Goal: Information Seeking & Learning: Learn about a topic

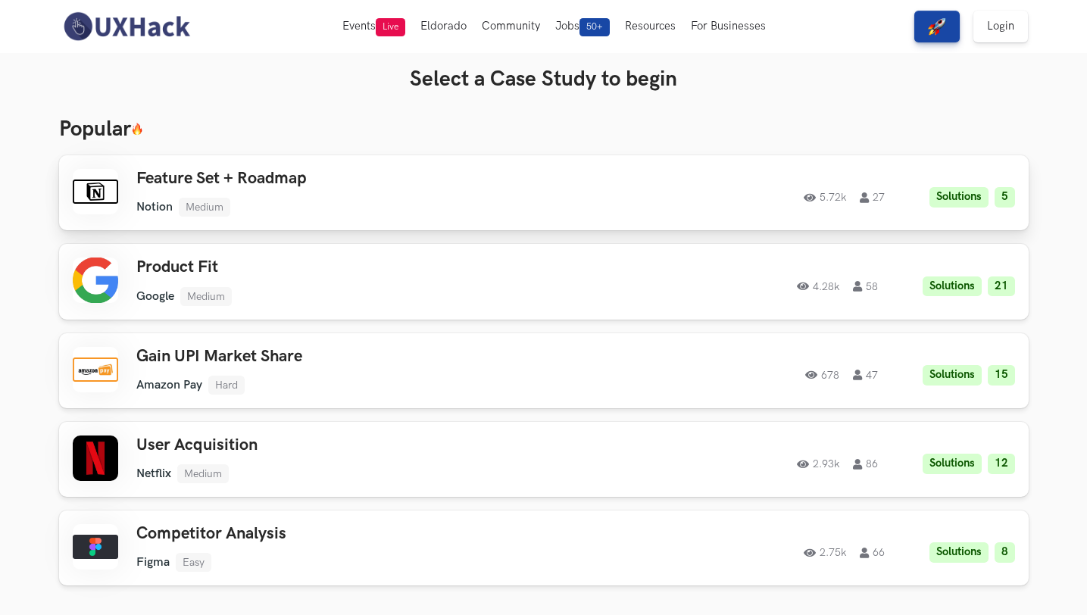
click at [734, 189] on div "5.72k 27 Solutions 5" at bounding box center [809, 193] width 412 height 30
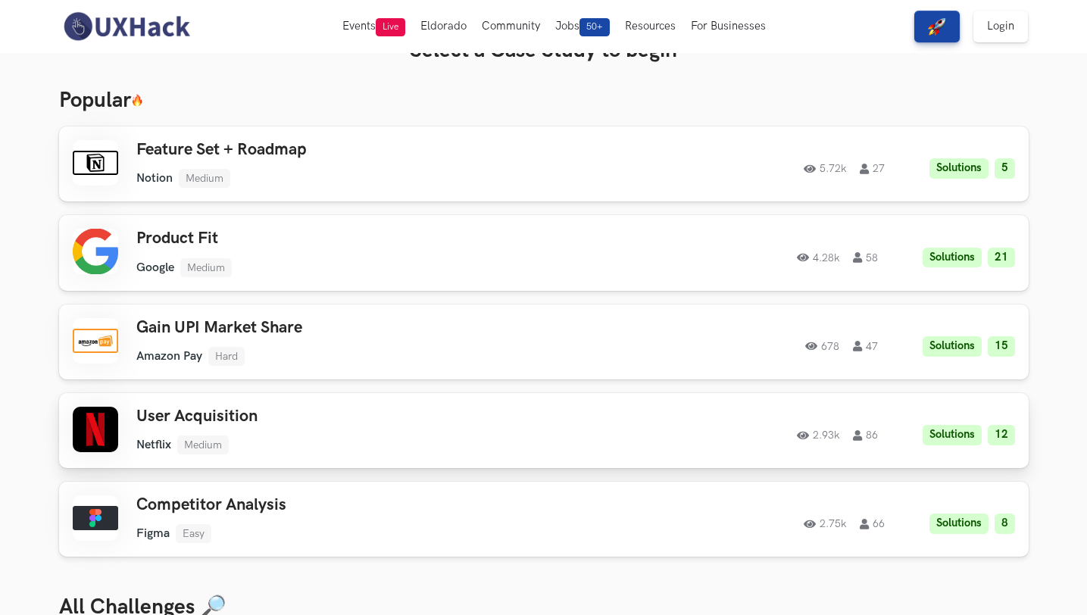
scroll to position [111, 0]
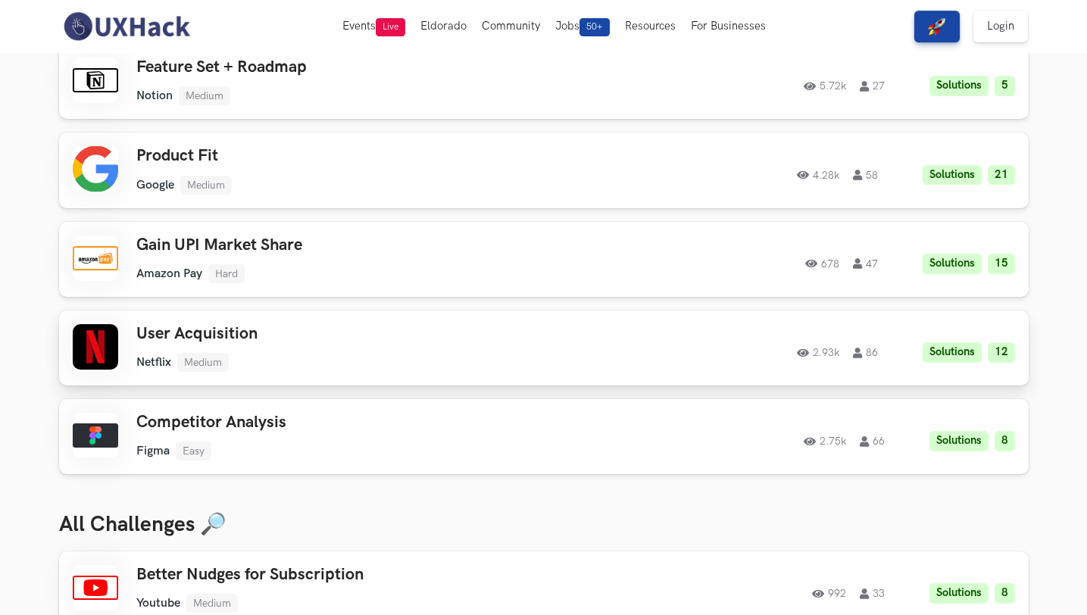
click at [417, 353] on ul "Netflix Medium" at bounding box center [351, 362] width 430 height 19
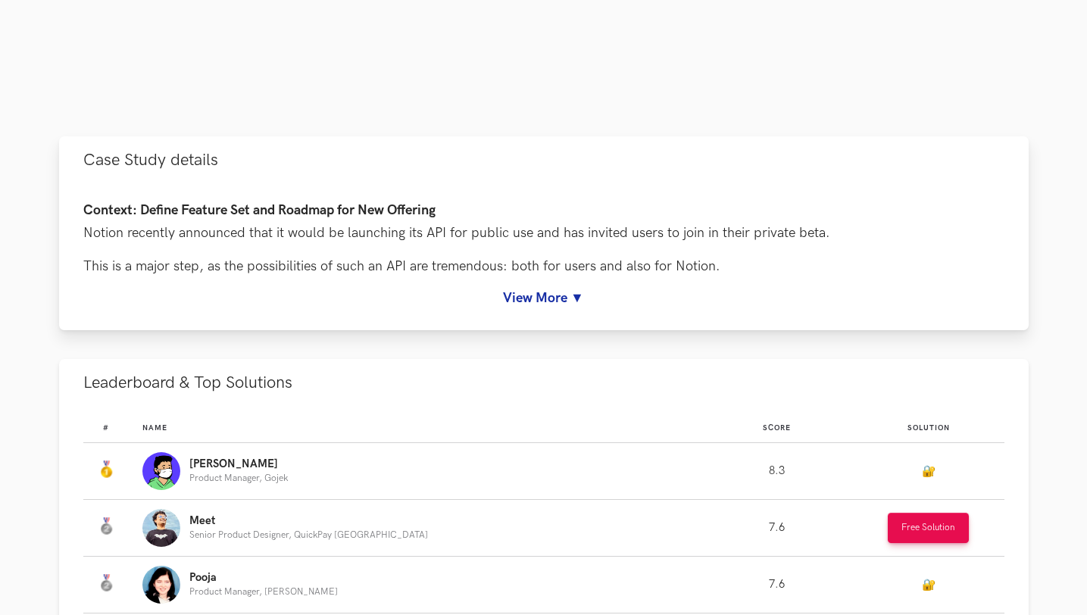
scroll to position [827, 0]
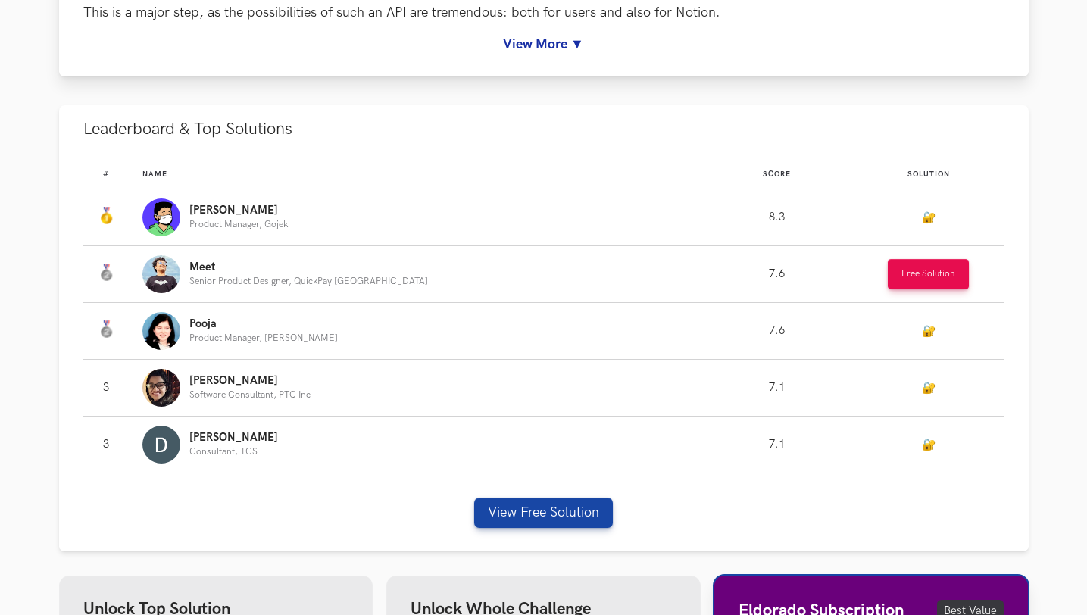
click at [539, 42] on link "View More ▼" at bounding box center [543, 44] width 921 height 16
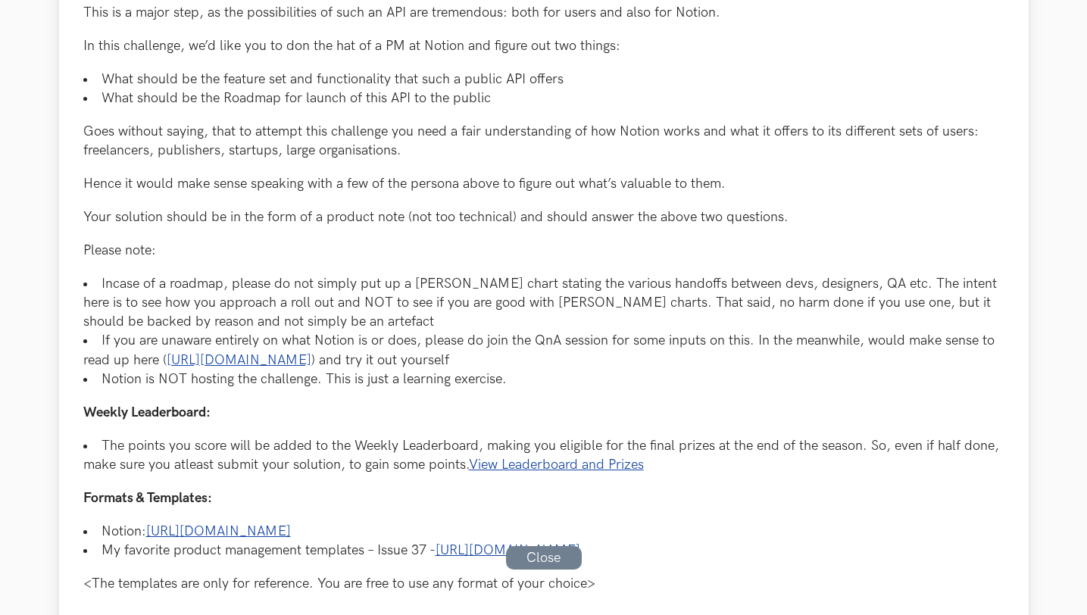
scroll to position [532, 0]
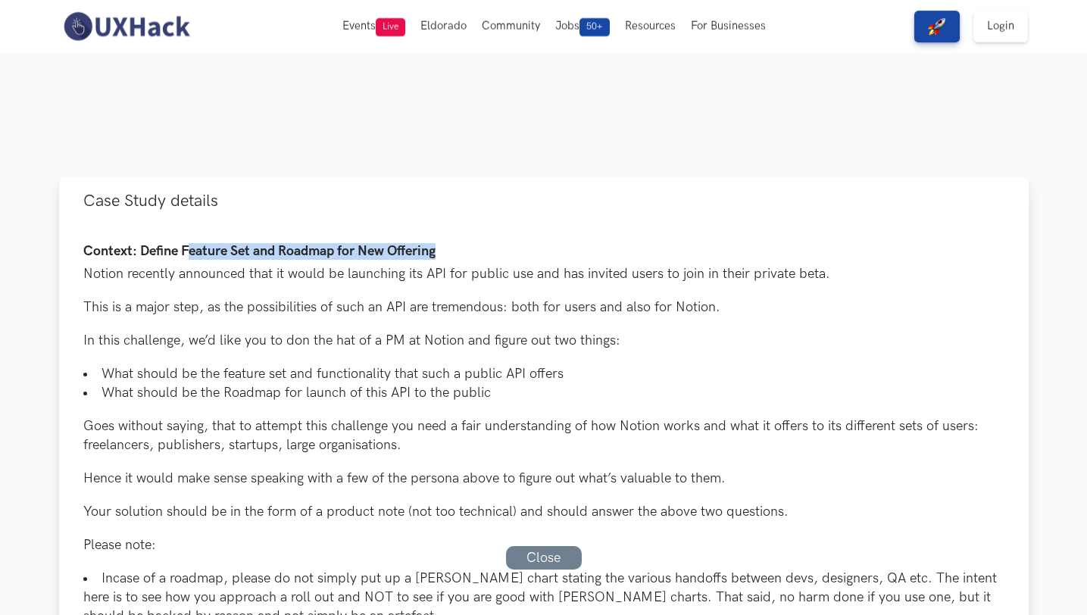
drag, startPoint x: 187, startPoint y: 245, endPoint x: 474, endPoint y: 243, distance: 286.4
click at [474, 244] on h4 "Context: Define Feature Set and Roadmap for New Offering" at bounding box center [543, 252] width 921 height 16
click at [505, 255] on h4 "Context: Define Feature Set and Roadmap for New Offering" at bounding box center [543, 252] width 921 height 16
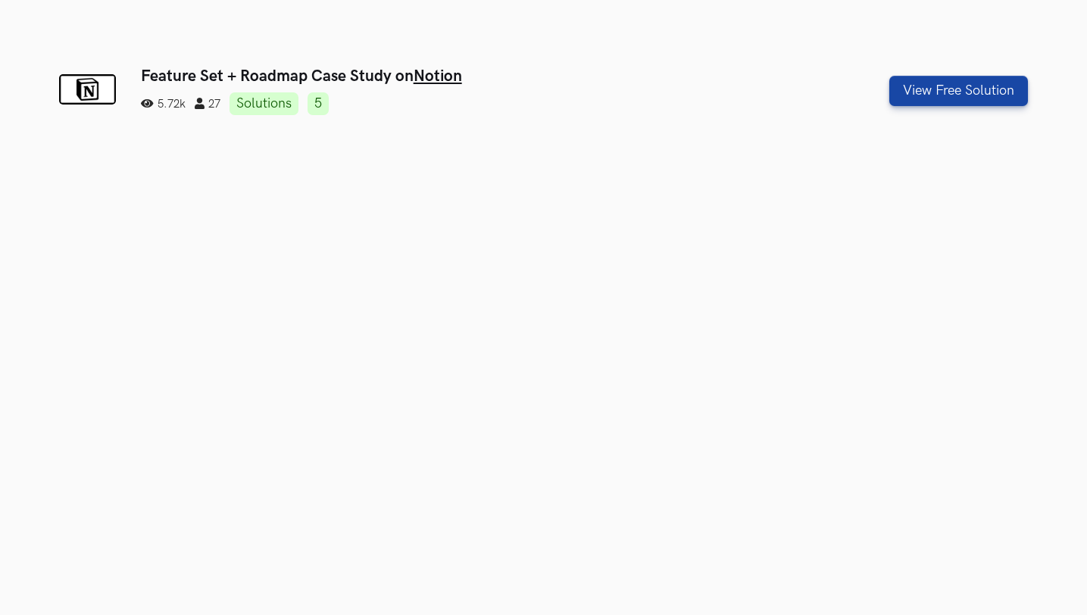
scroll to position [448, 0]
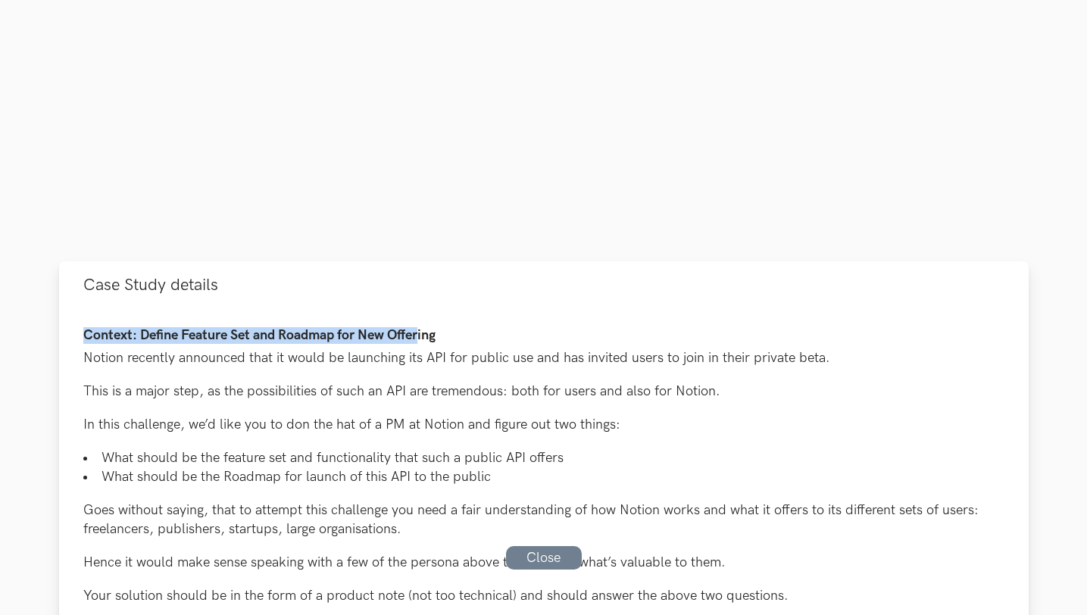
drag, startPoint x: 170, startPoint y: 327, endPoint x: 421, endPoint y: 336, distance: 251.7
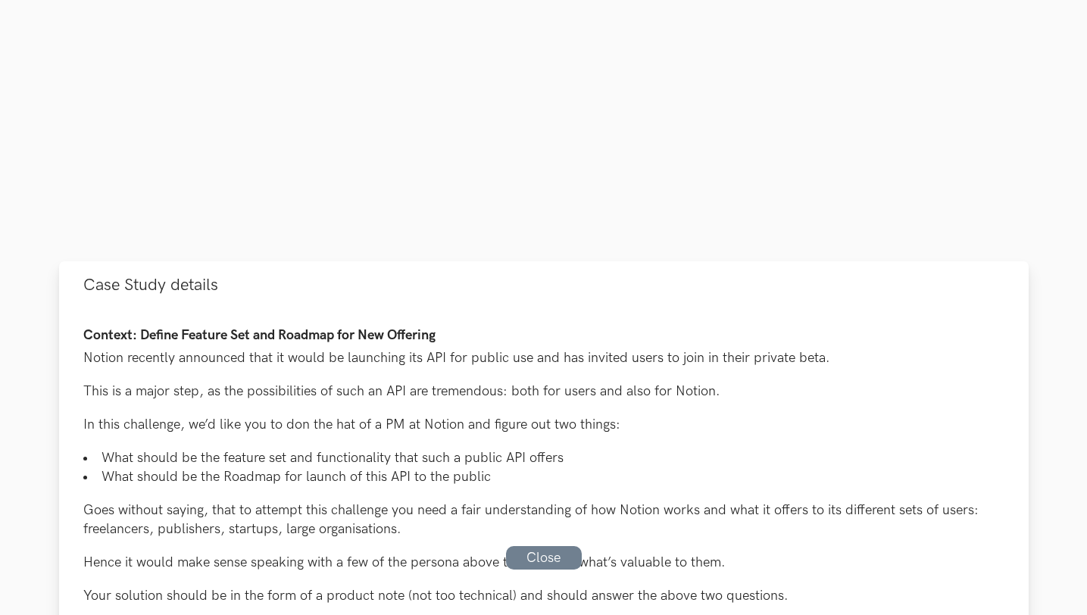
click at [473, 334] on h4 "Context: Define Feature Set and Roadmap for New Offering" at bounding box center [543, 336] width 921 height 16
drag, startPoint x: 474, startPoint y: 339, endPoint x: 482, endPoint y: 339, distance: 8.4
click at [481, 339] on h4 "Context: Define Feature Set and Roadmap for New Offering" at bounding box center [543, 336] width 921 height 16
click at [482, 339] on h4 "Context: Define Feature Set and Roadmap for New Offering" at bounding box center [543, 336] width 921 height 16
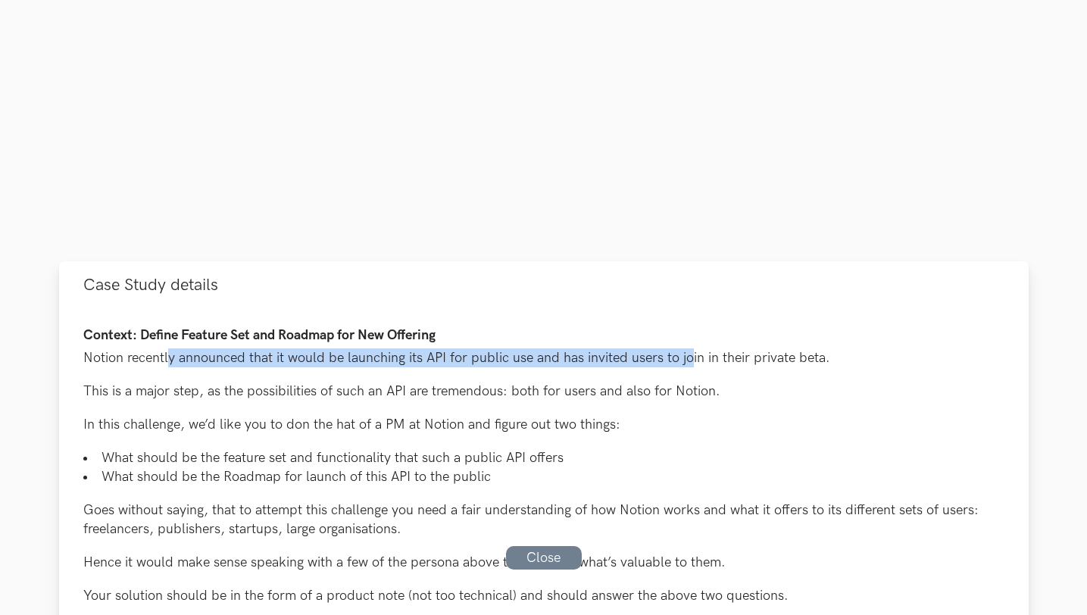
drag, startPoint x: 625, startPoint y: 360, endPoint x: 688, endPoint y: 364, distance: 63.0
click at [688, 364] on p "Notion recently announced that it would be launching its API for public use and…" at bounding box center [543, 358] width 921 height 19
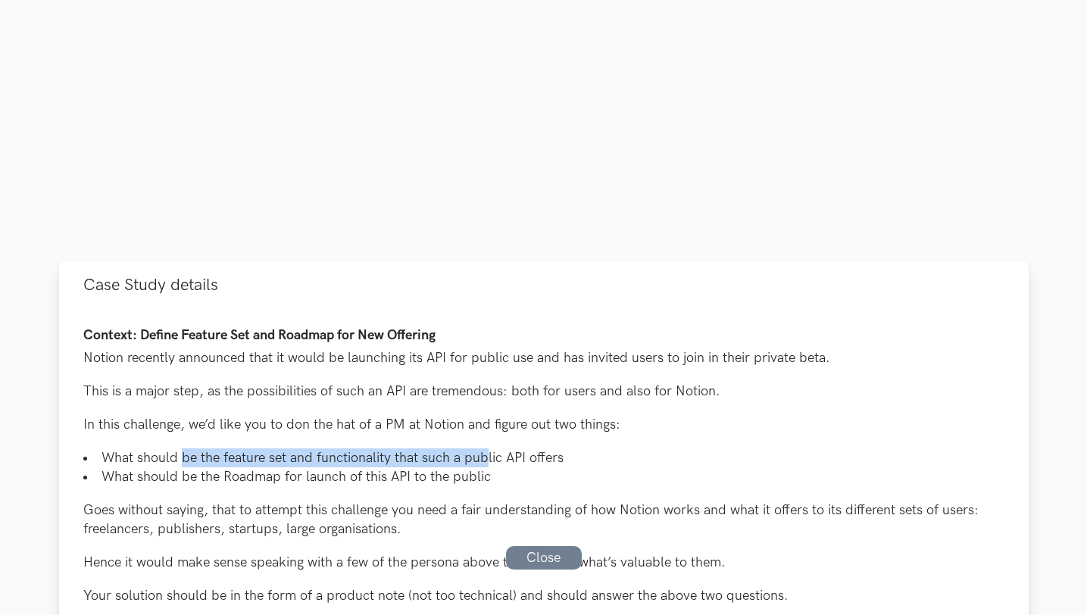
drag, startPoint x: 181, startPoint y: 452, endPoint x: 485, endPoint y: 458, distance: 303.9
click at [485, 458] on li "What should be the feature set and functionality that such a public API offers" at bounding box center [543, 458] width 921 height 19
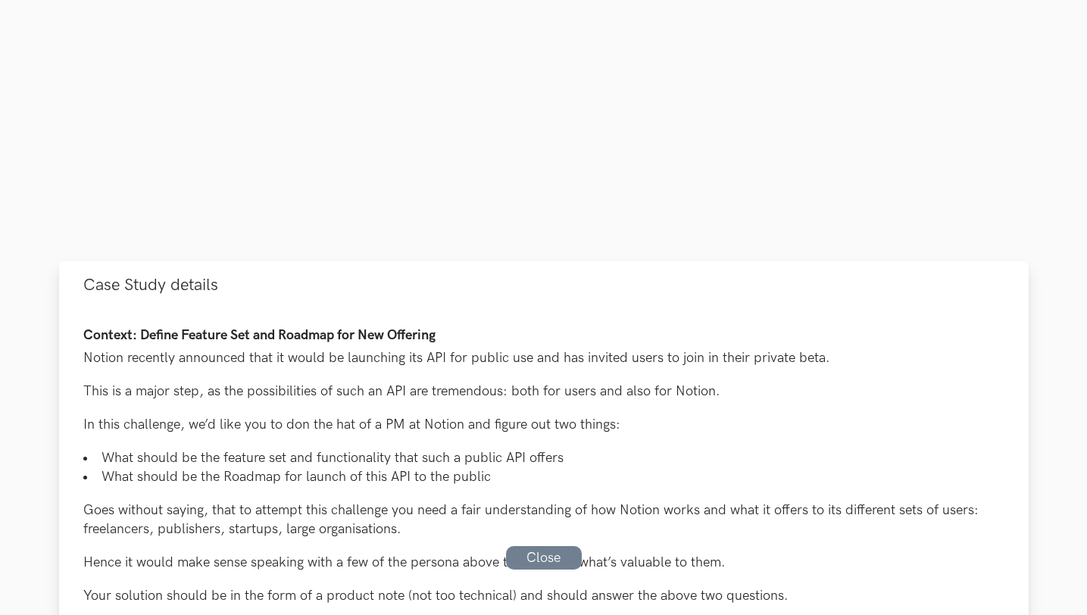
click at [528, 456] on li "What should be the feature set and functionality that such a public API offers" at bounding box center [543, 458] width 921 height 19
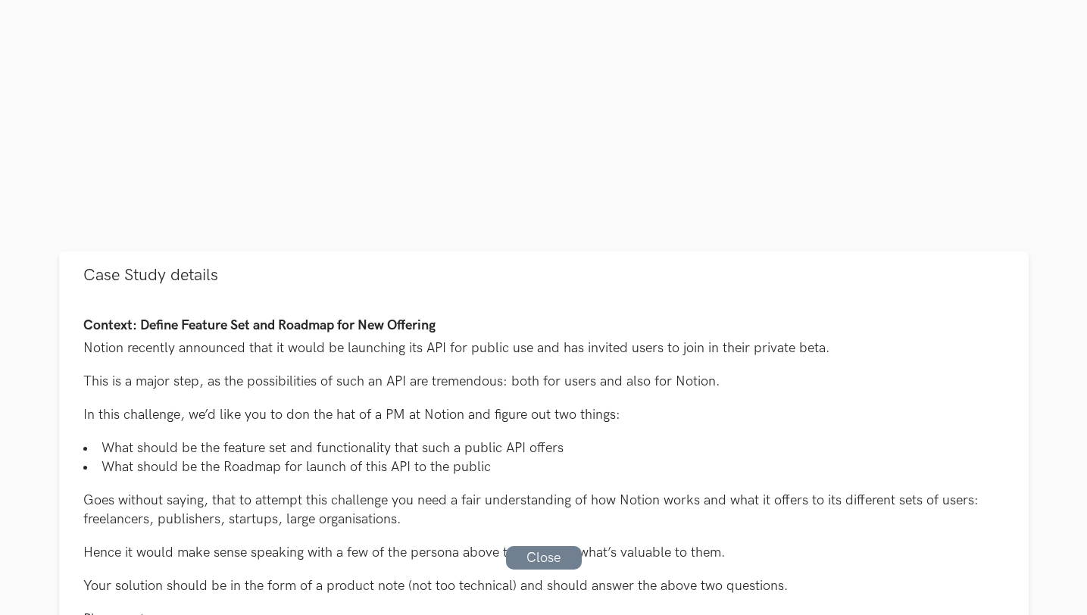
scroll to position [0, 0]
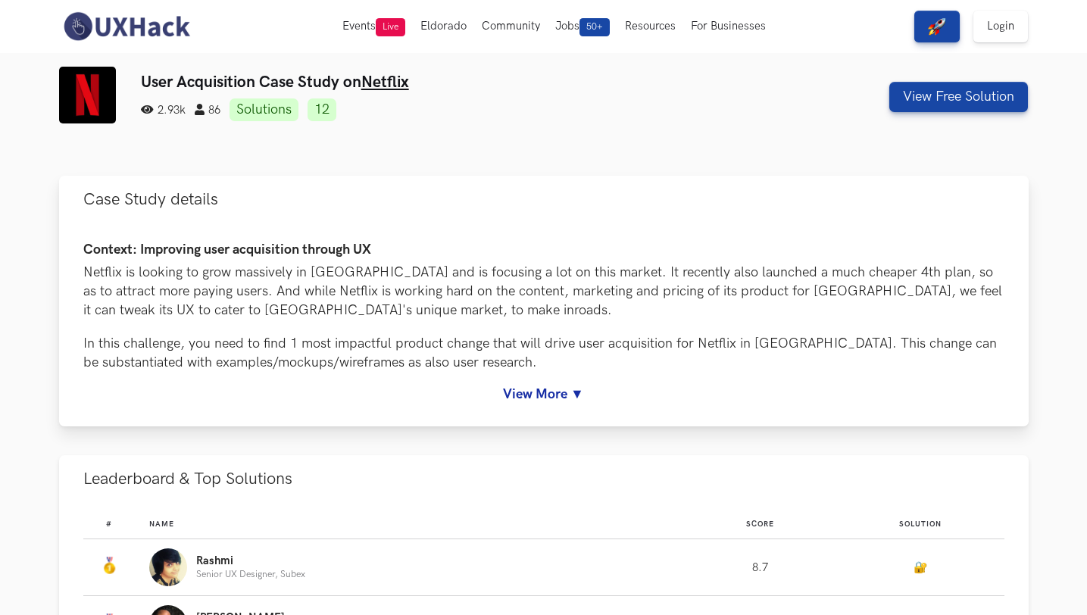
click at [549, 394] on link "View More ▼" at bounding box center [543, 394] width 921 height 16
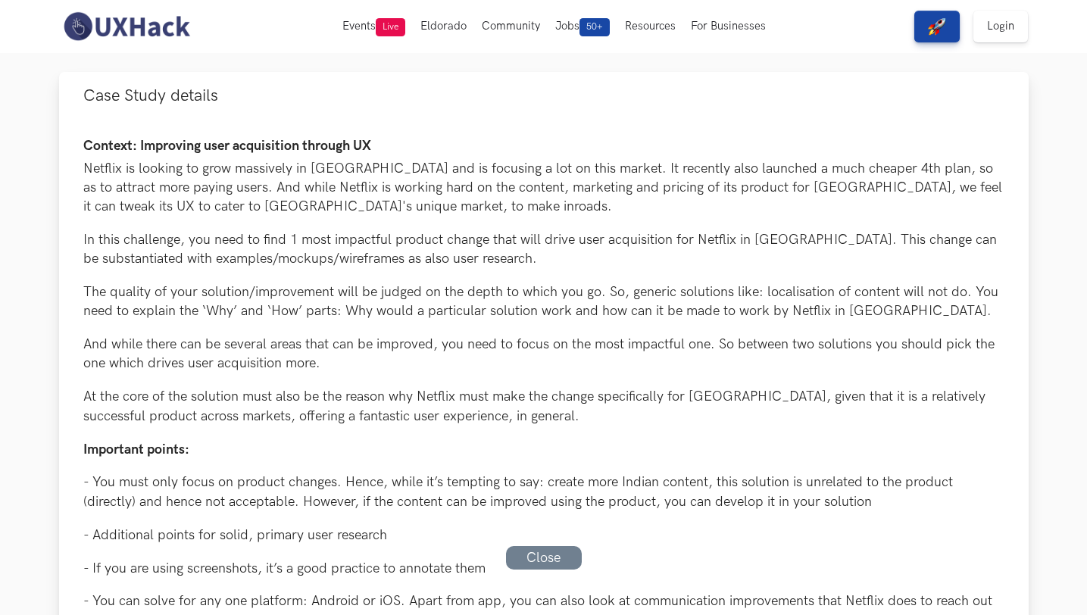
scroll to position [133, 0]
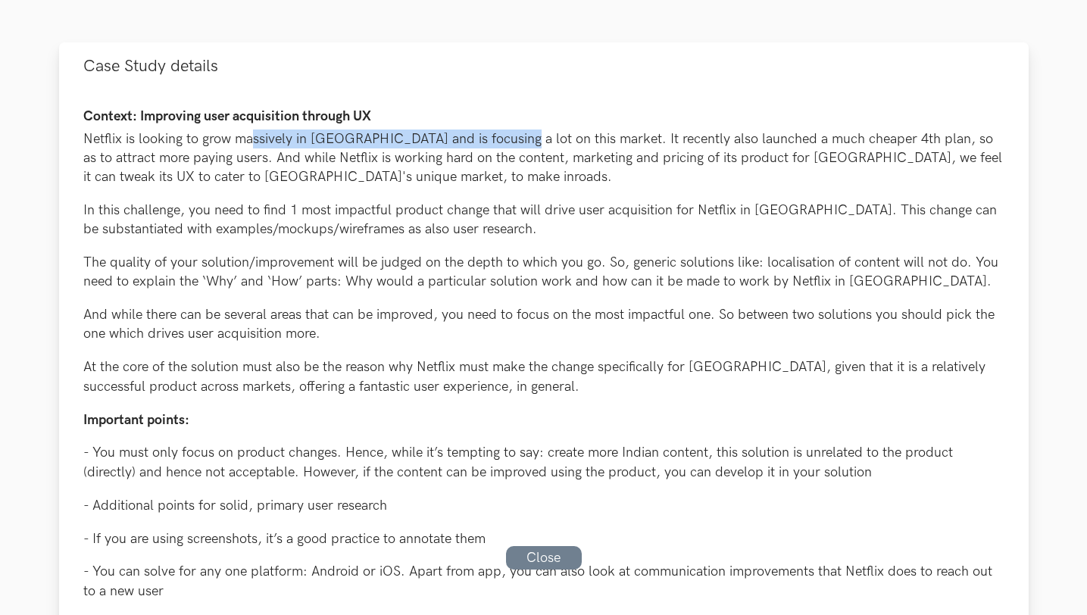
drag, startPoint x: 317, startPoint y: 136, endPoint x: 494, endPoint y: 137, distance: 177.3
click at [494, 136] on p "Netflix is looking to grow massively in [GEOGRAPHIC_DATA] and is focusing a lot…" at bounding box center [543, 159] width 921 height 58
click at [519, 140] on p "Netflix is looking to grow massively in [GEOGRAPHIC_DATA] and is focusing a lot…" at bounding box center [543, 159] width 921 height 58
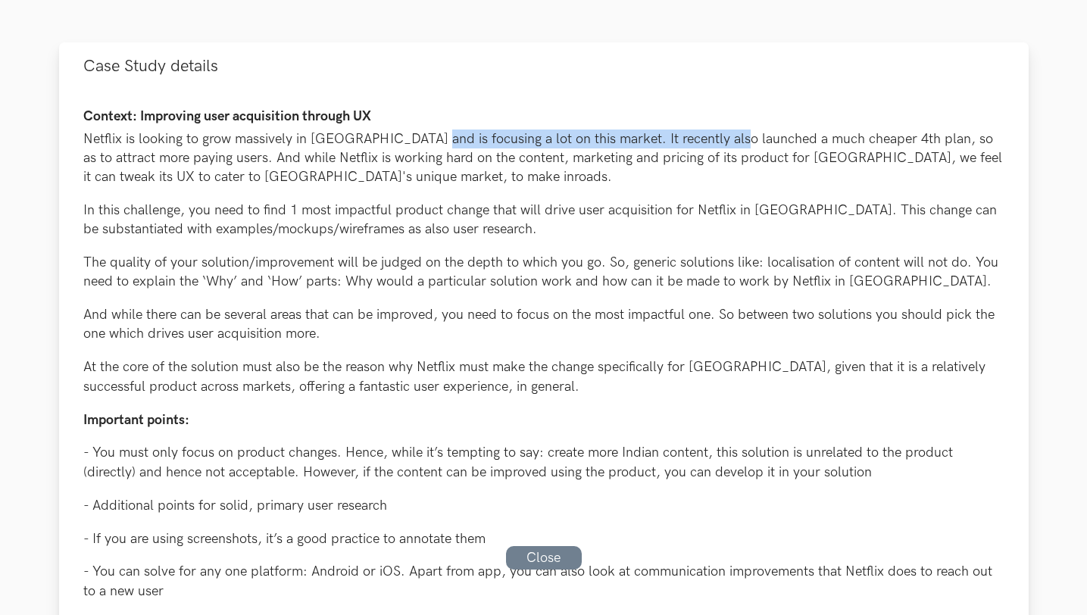
drag, startPoint x: 416, startPoint y: 139, endPoint x: 715, endPoint y: 141, distance: 299.3
click at [715, 141] on p "Netflix is looking to grow massively in India and is focusing a lot on this mar…" at bounding box center [543, 159] width 921 height 58
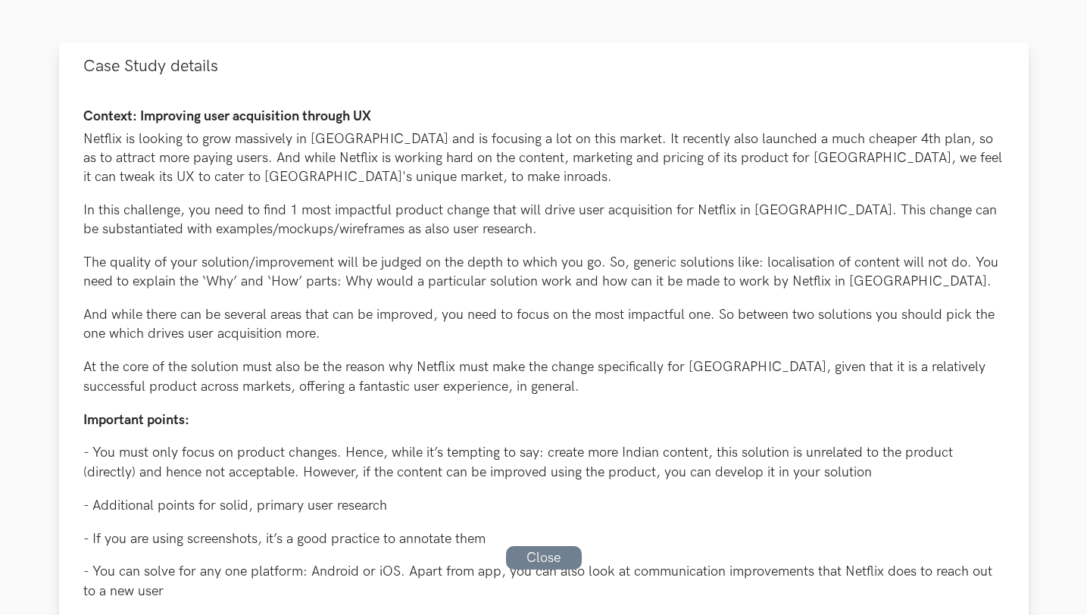
click at [732, 145] on p "Netflix is looking to grow massively in India and is focusing a lot on this mar…" at bounding box center [543, 159] width 921 height 58
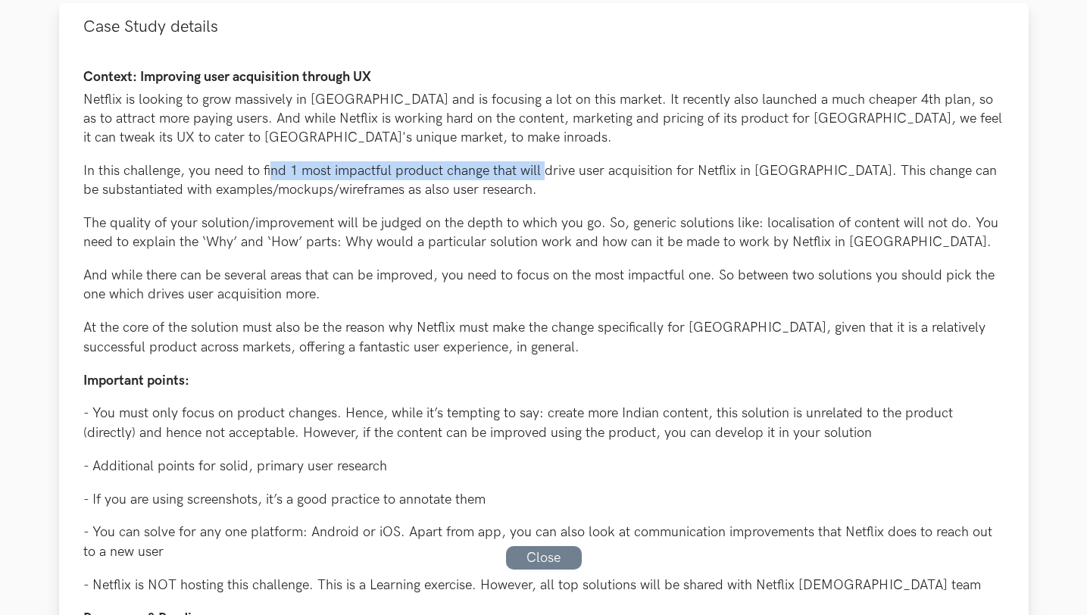
drag, startPoint x: 288, startPoint y: 162, endPoint x: 540, endPoint y: 172, distance: 252.5
click at [540, 172] on p "In this challenge, you need to find 1 most impactful product change that will d…" at bounding box center [543, 180] width 921 height 38
click at [585, 170] on p "In this challenge, you need to find 1 most impactful product change that will d…" at bounding box center [543, 180] width 921 height 38
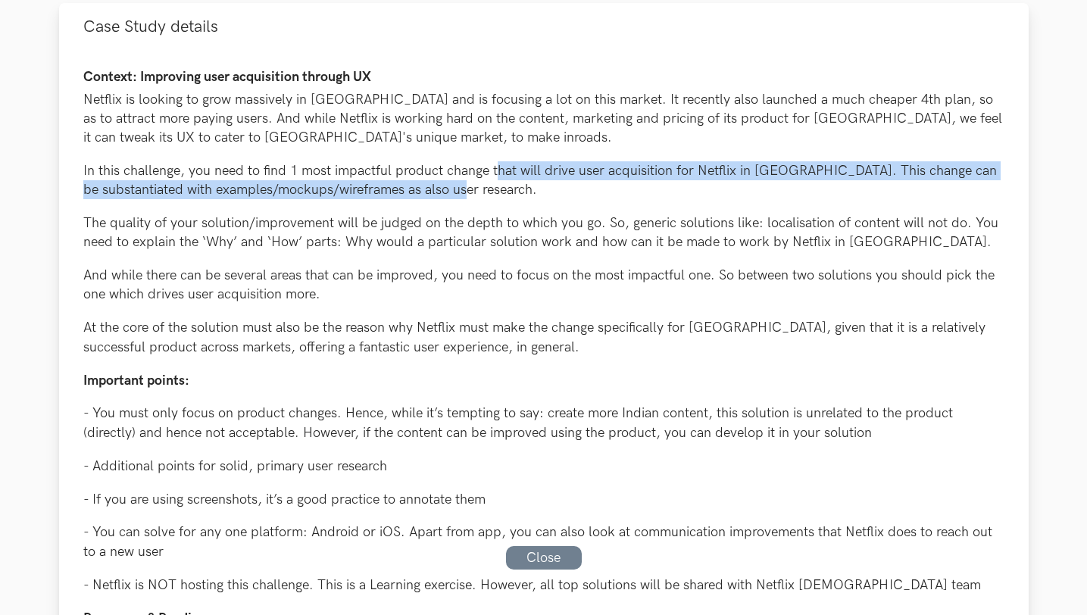
drag, startPoint x: 508, startPoint y: 172, endPoint x: 865, endPoint y: 185, distance: 357.8
click at [865, 185] on p "In this challenge, you need to find 1 most impactful product change that will d…" at bounding box center [543, 180] width 921 height 38
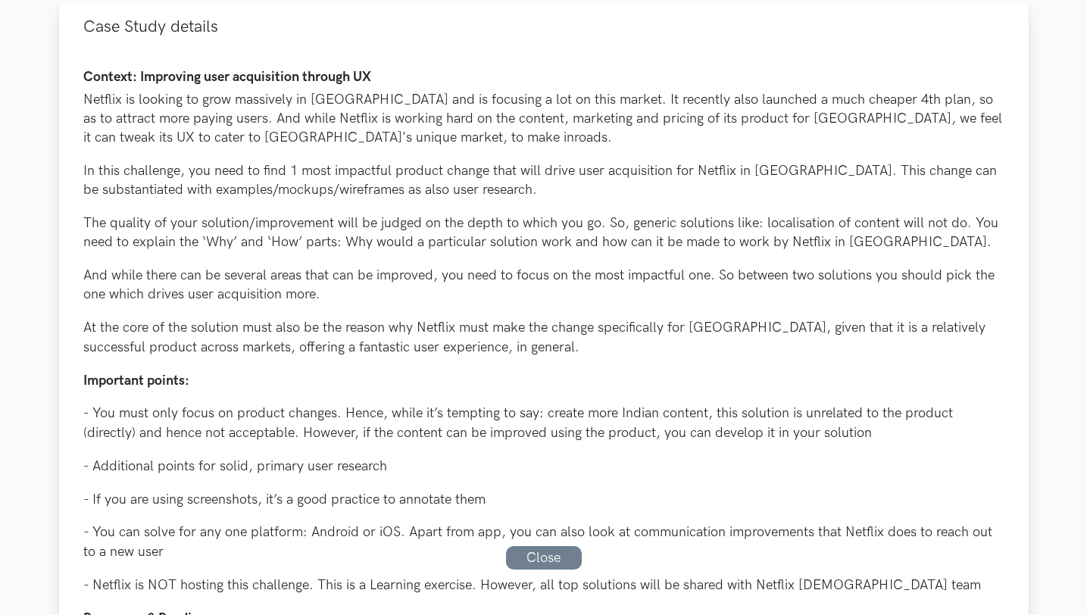
click at [864, 186] on p "In this challenge, you need to find 1 most impactful product change that will d…" at bounding box center [543, 180] width 921 height 38
drag, startPoint x: 620, startPoint y: 170, endPoint x: 798, endPoint y: 170, distance: 178.0
click at [792, 170] on p "In this challenge, you need to find 1 most impactful product change that will d…" at bounding box center [543, 180] width 921 height 38
drag, startPoint x: 907, startPoint y: 166, endPoint x: 1014, endPoint y: 171, distance: 107.0
click at [1013, 171] on div "Context: Improving user acquisition through UX Netflix is looking to grow massi…" at bounding box center [544, 472] width 970 height 843
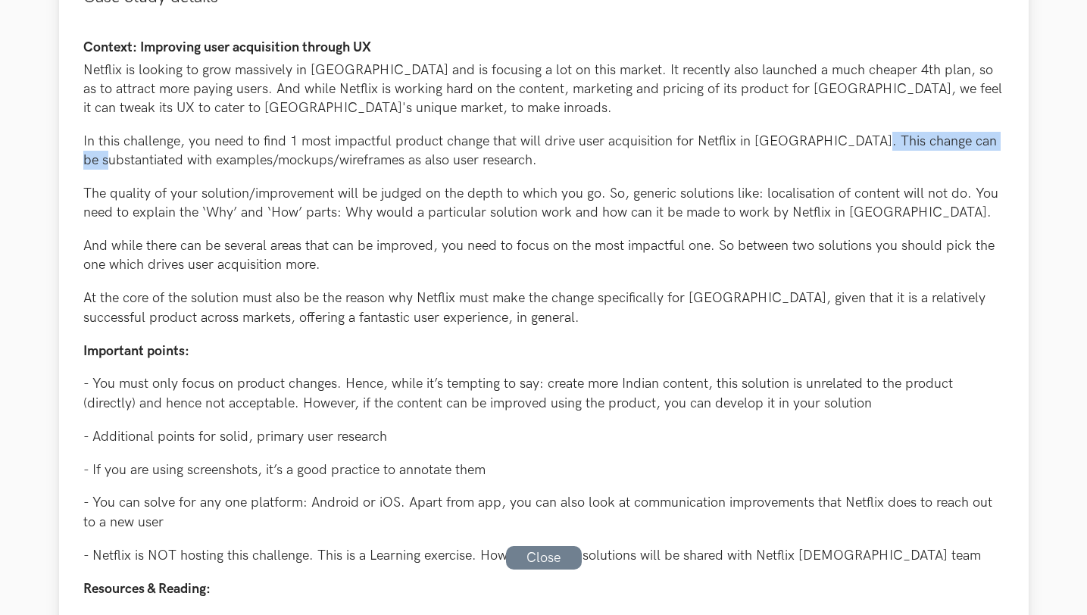
scroll to position [212, 0]
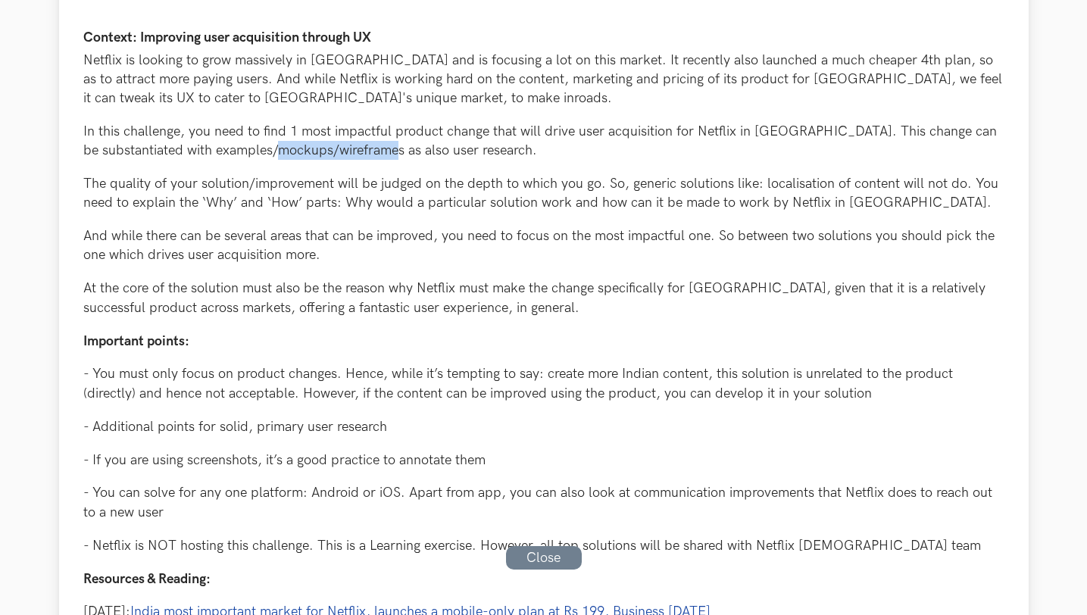
drag, startPoint x: 349, startPoint y: 150, endPoint x: 395, endPoint y: 152, distance: 45.5
click at [361, 150] on p "In this challenge, you need to find 1 most impactful product change that will d…" at bounding box center [543, 141] width 921 height 38
click at [397, 152] on p "In this challenge, you need to find 1 most impactful product change that will d…" at bounding box center [543, 141] width 921 height 38
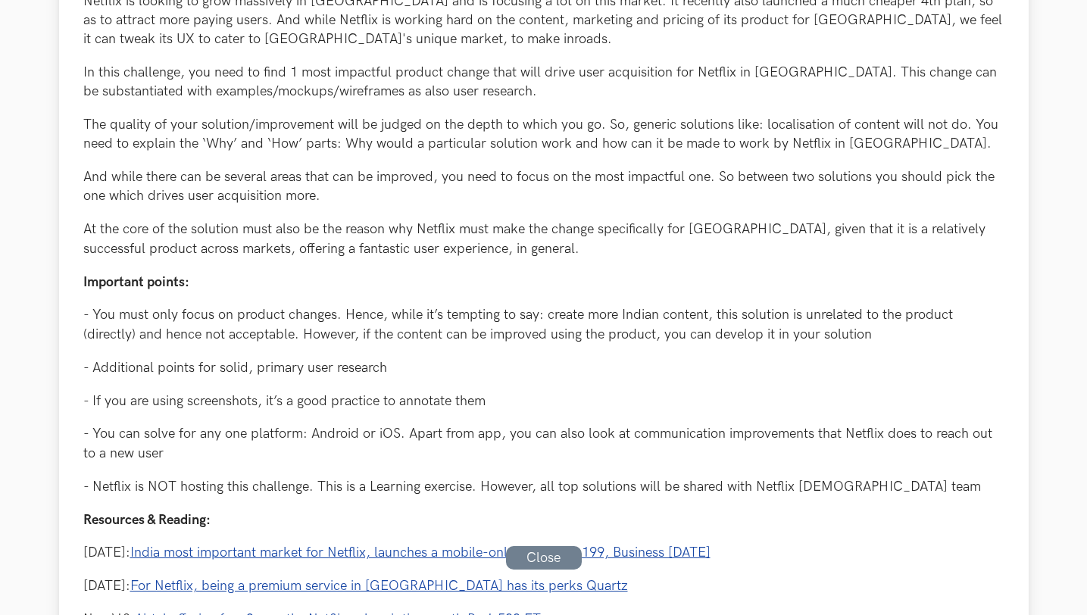
scroll to position [281, 0]
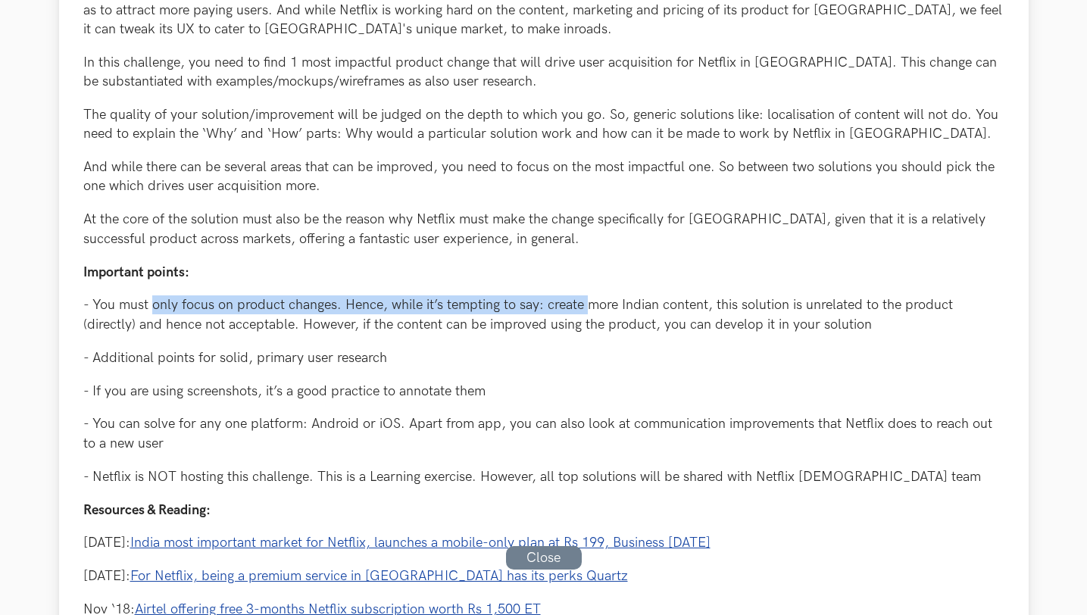
drag, startPoint x: 168, startPoint y: 299, endPoint x: 584, endPoint y: 305, distance: 416.0
click at [584, 305] on p "- You must only focus on product changes. Hence, while it’s tempting to say: cr…" at bounding box center [543, 314] width 921 height 38
click at [584, 304] on p "- You must only focus on product changes. Hence, while it’s tempting to say: cr…" at bounding box center [543, 314] width 921 height 38
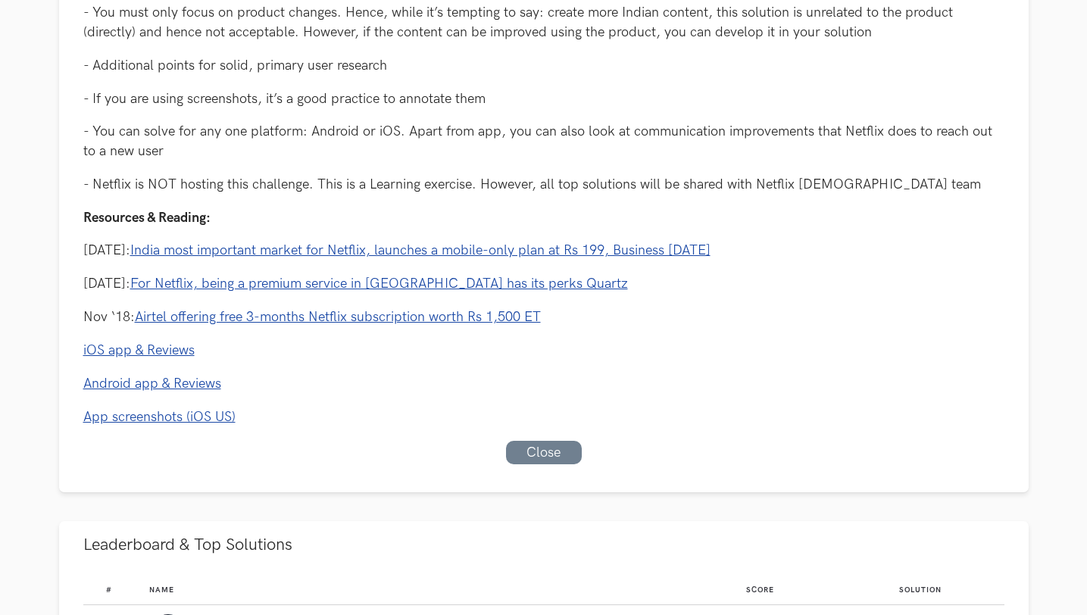
scroll to position [0, 0]
